Goal: Information Seeking & Learning: Learn about a topic

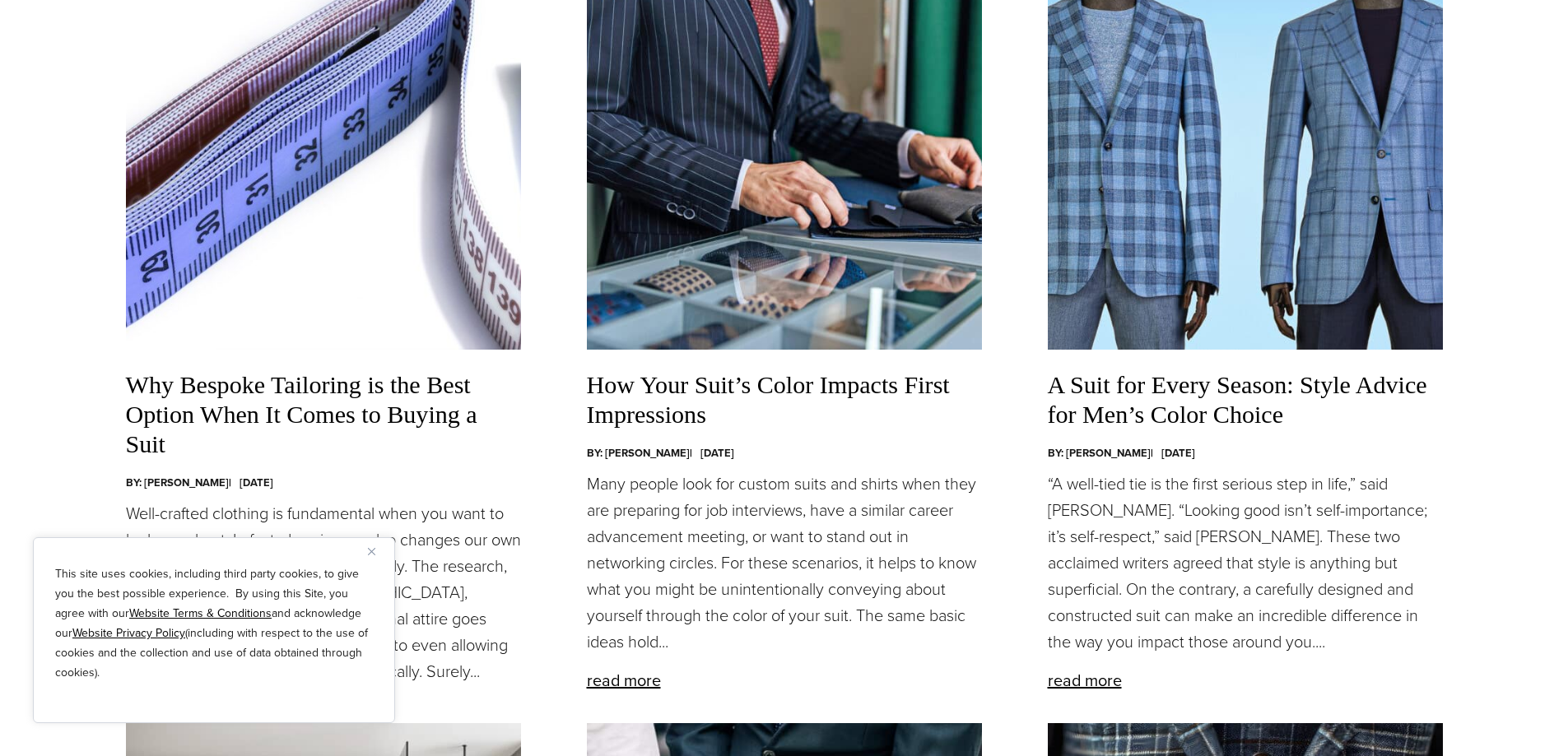
click at [670, 395] on h3 "How Your Suit’s Color Impacts First Impressions" at bounding box center [784, 400] width 395 height 60
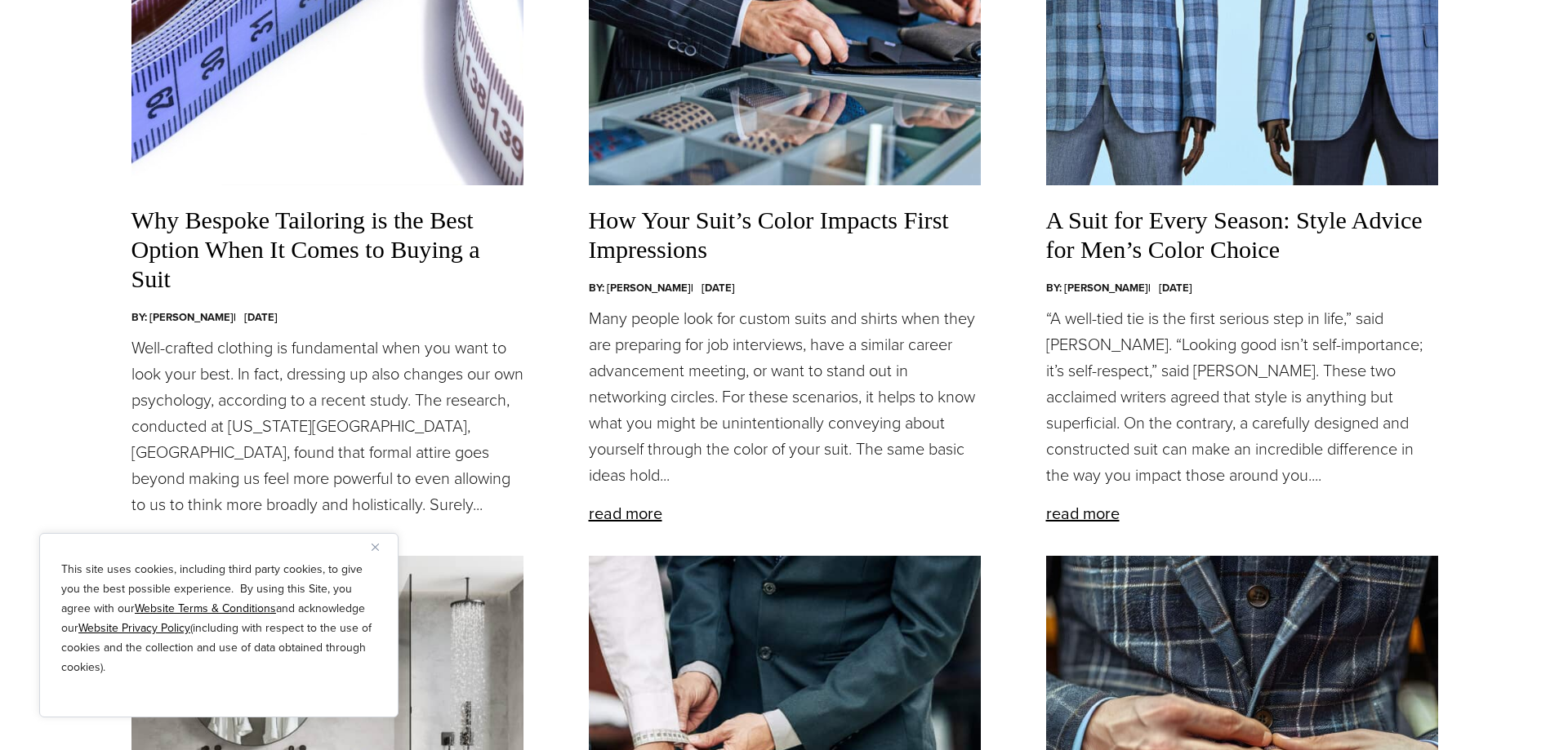
scroll to position [2041, 0]
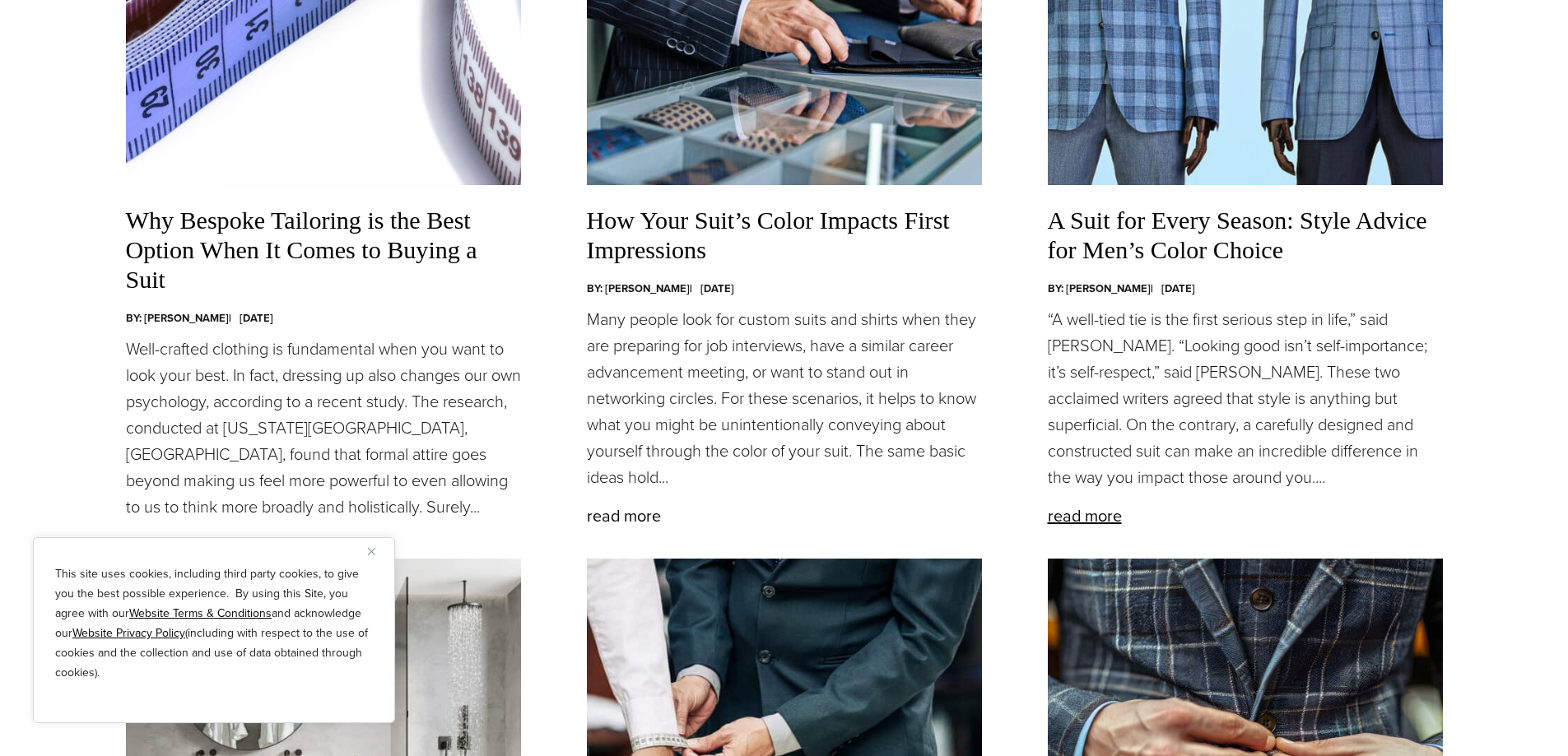
click at [629, 522] on link "read more" at bounding box center [624, 516] width 74 height 25
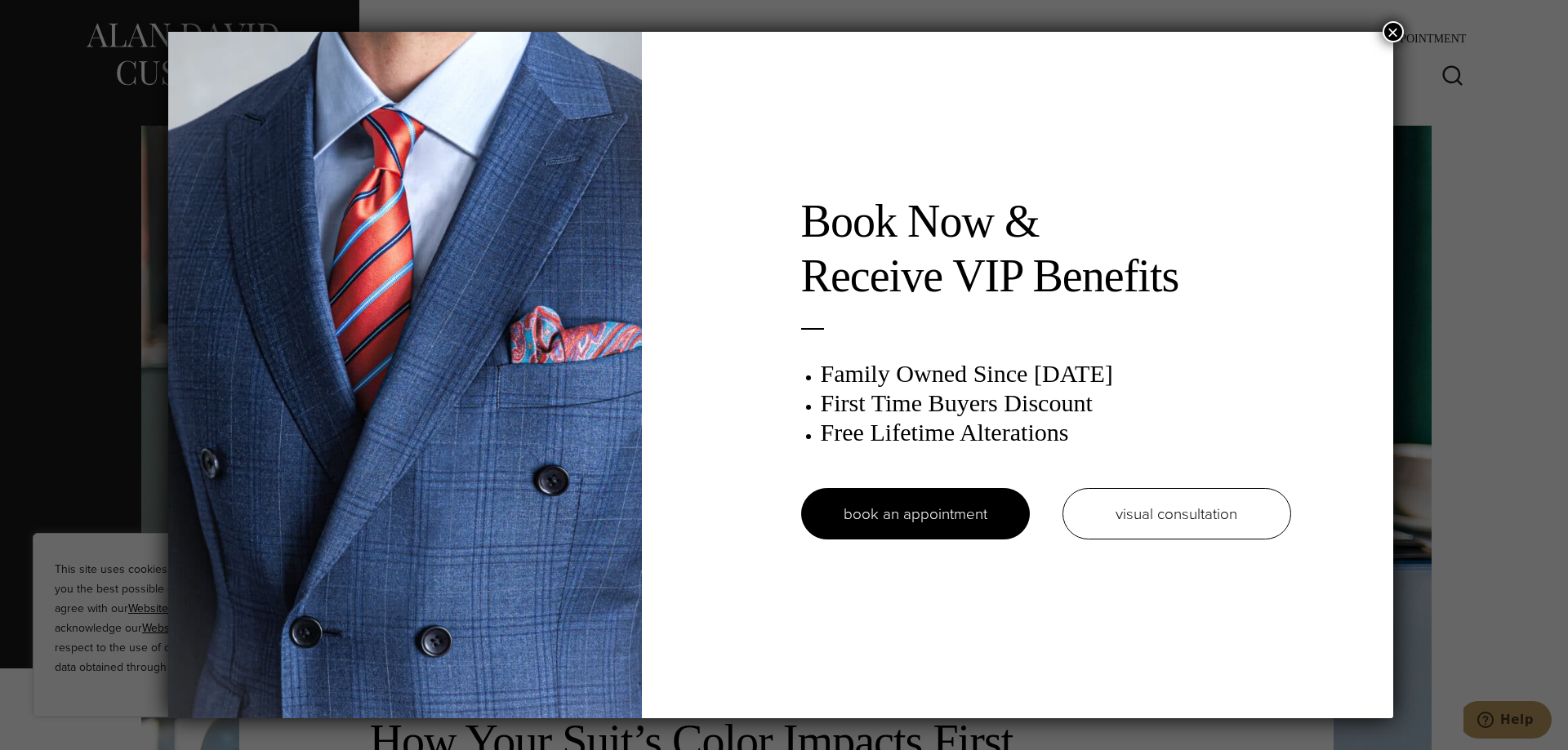
click at [1397, 32] on button "×" at bounding box center [1393, 31] width 21 height 21
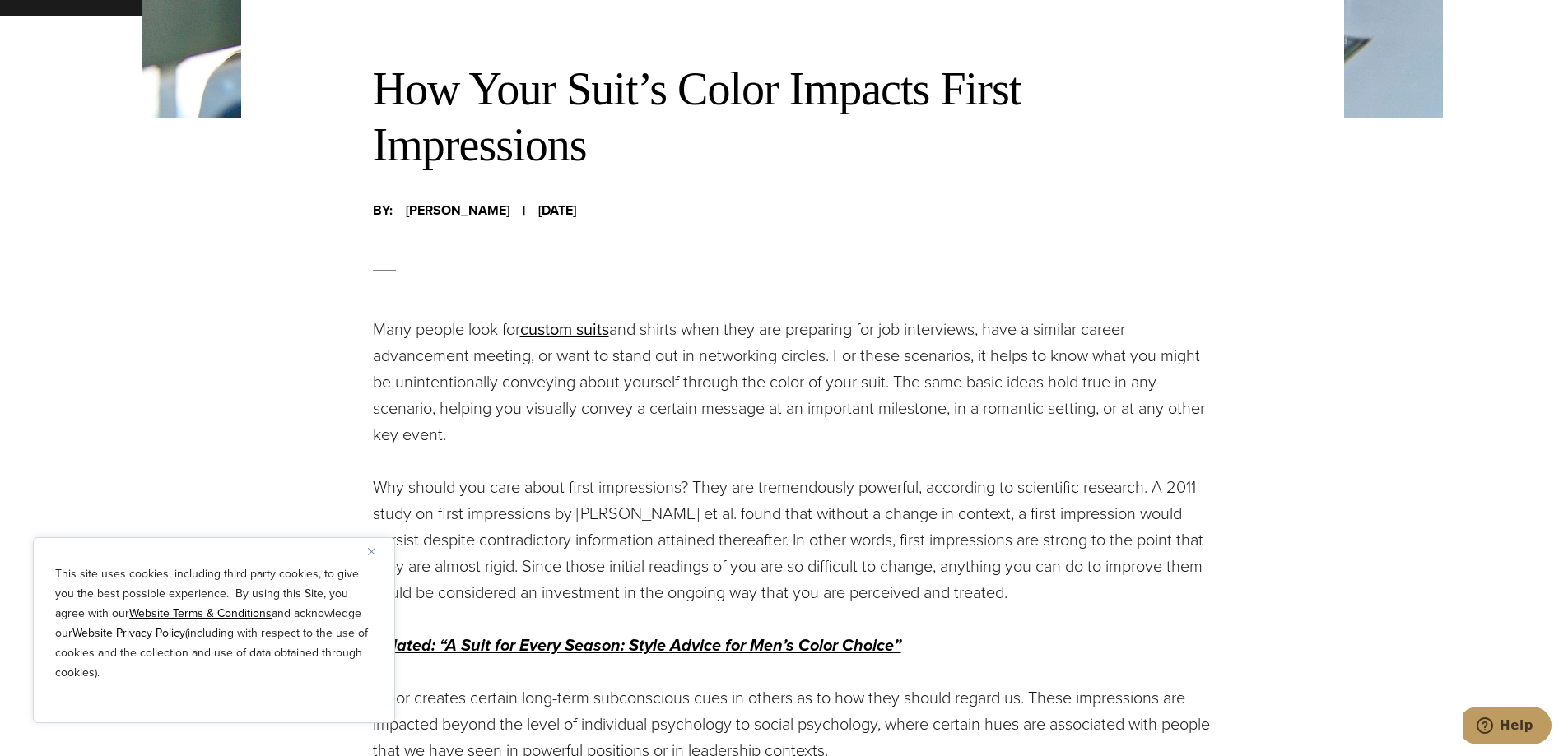
scroll to position [165, 0]
